Goal: Task Accomplishment & Management: Complete application form

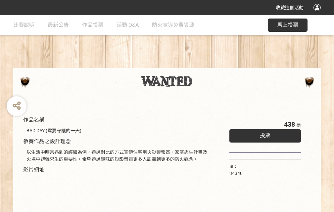
click at [318, 14] on div "收藏這個活動" at bounding box center [167, 7] width 334 height 15
click at [207, 65] on div "作品名稱 BAD DAY (需要守護的一天) 參賽作品之設計理念 以生活中時常遇到的經驗為例，透過對比的方式宣傳住宅用火災警報器、家庭逃生計畫及火場中避難求生…" at bounding box center [167, 154] width 334 height 279
click at [264, 134] on span "投票" at bounding box center [265, 136] width 11 height 6
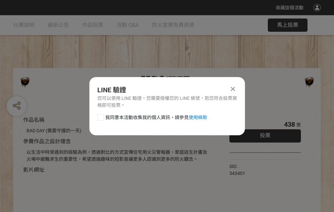
click at [100, 116] on div at bounding box center [100, 117] width 7 height 7
checkbox input "true"
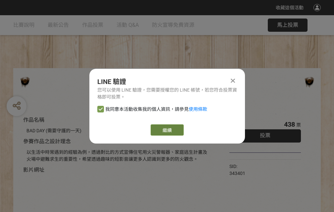
click at [167, 130] on link "繼續" at bounding box center [167, 130] width 33 height 11
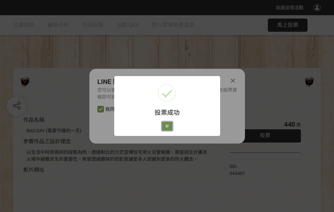
click at [165, 125] on button "好" at bounding box center [167, 126] width 11 height 9
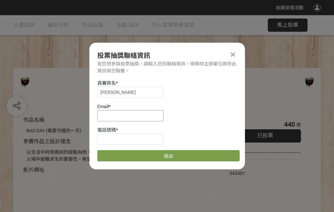
click at [133, 116] on input at bounding box center [130, 115] width 66 height 11
type input "[EMAIL_ADDRESS][DOMAIN_NAME]"
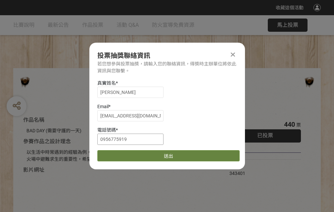
type input "0956775919"
click at [116, 154] on button "送出" at bounding box center [168, 155] width 142 height 11
